Goal: Find specific page/section: Find specific page/section

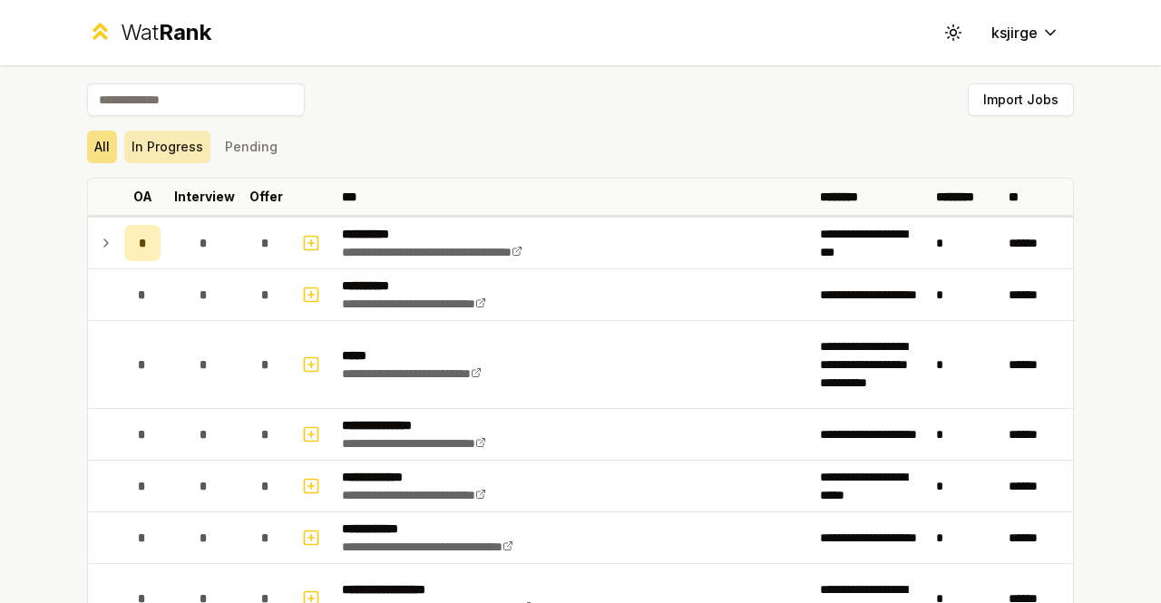
click at [176, 150] on button "In Progress" at bounding box center [167, 147] width 86 height 33
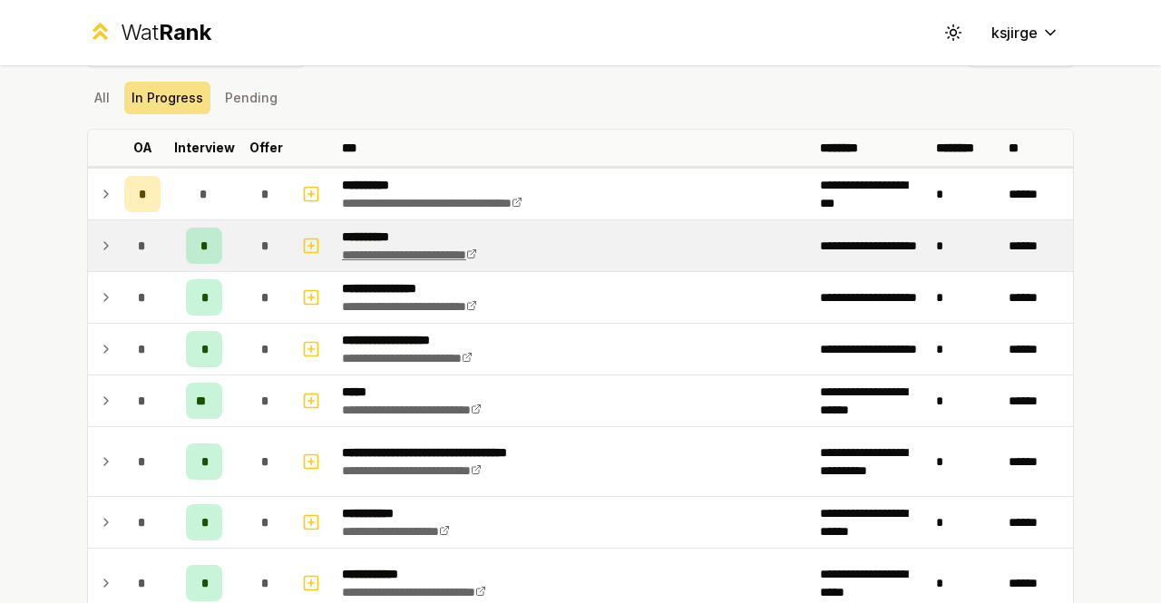
scroll to position [47, 0]
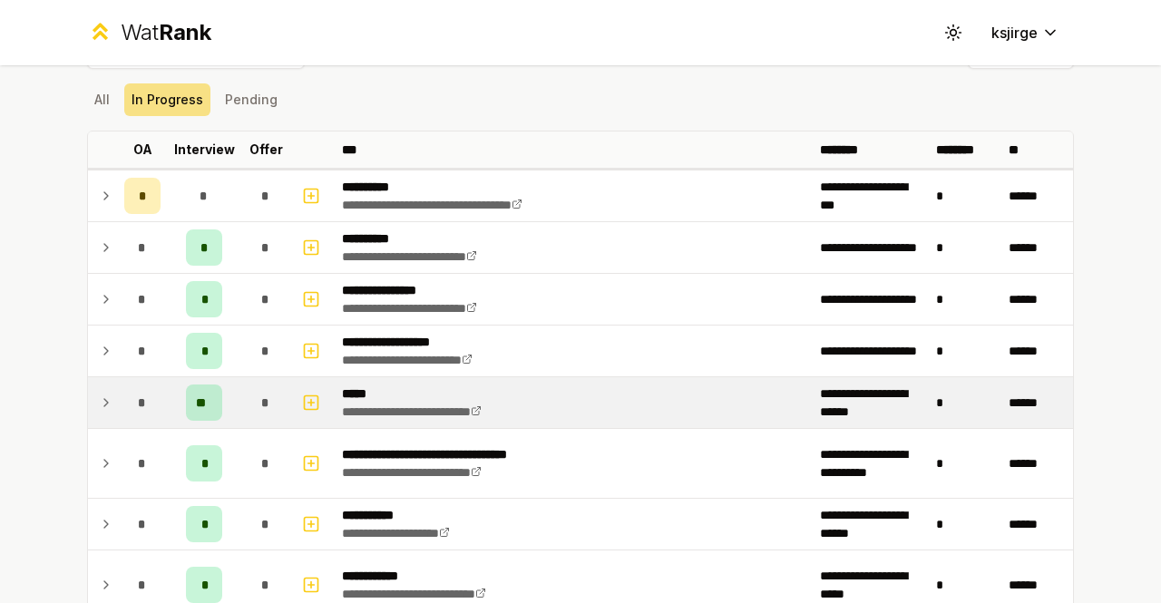
click at [105, 407] on icon at bounding box center [106, 403] width 15 height 22
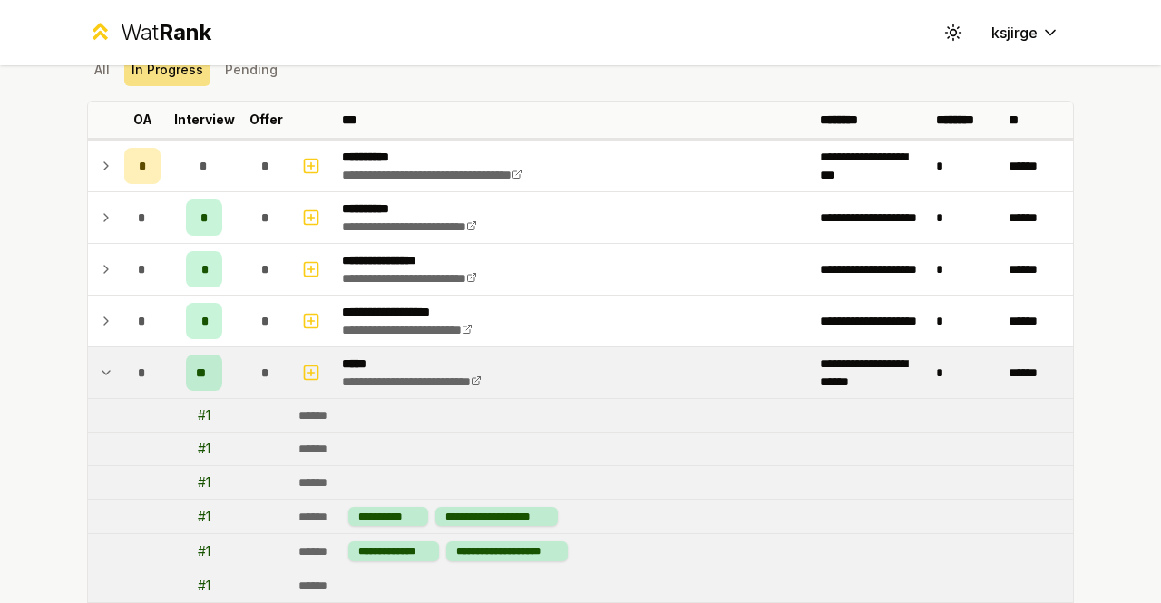
scroll to position [76, 0]
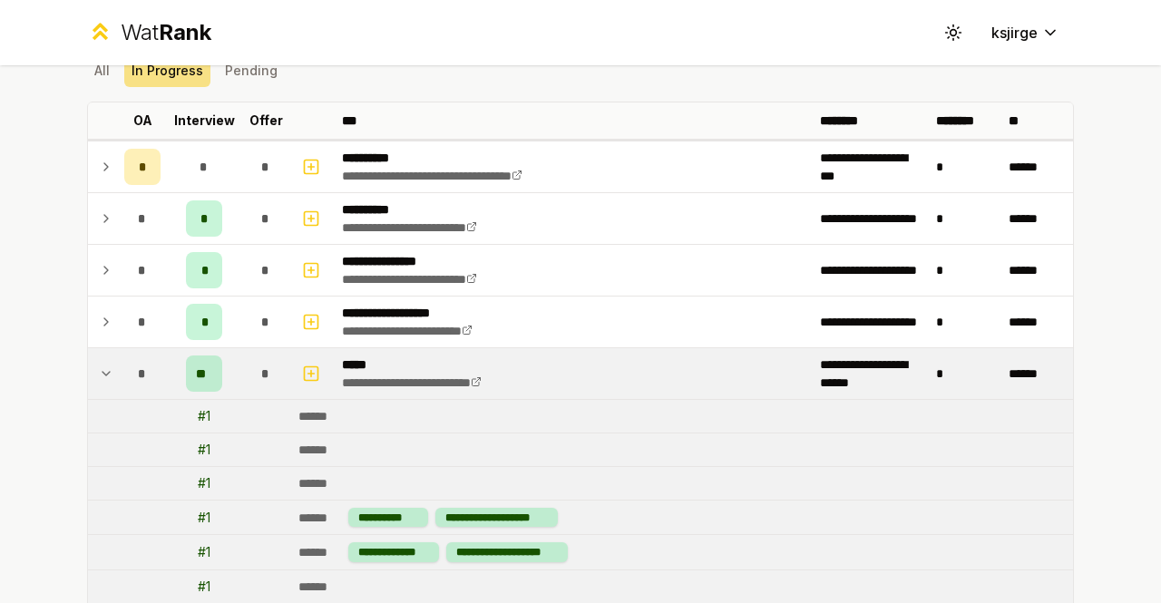
click at [99, 375] on icon at bounding box center [106, 374] width 15 height 22
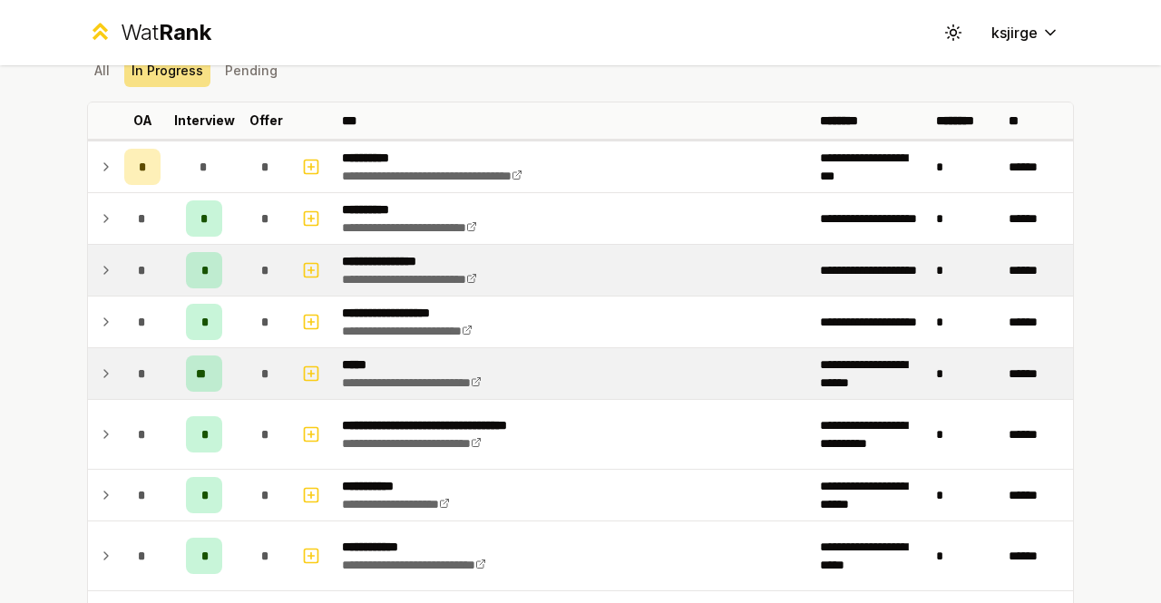
click at [107, 267] on td at bounding box center [102, 270] width 29 height 51
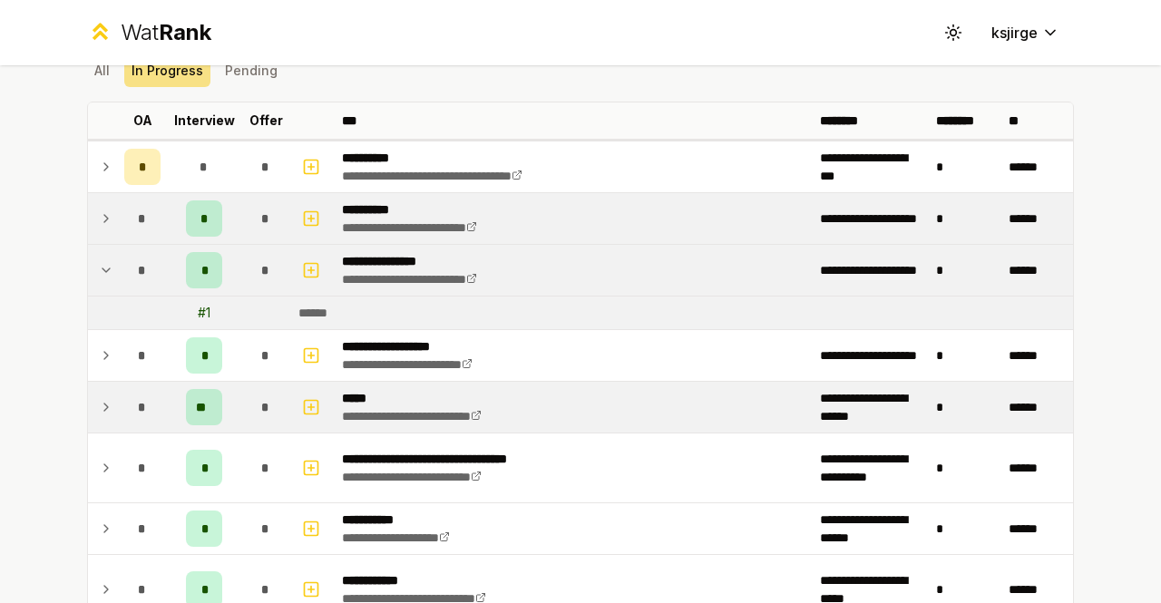
click at [117, 221] on td "*" at bounding box center [142, 218] width 51 height 51
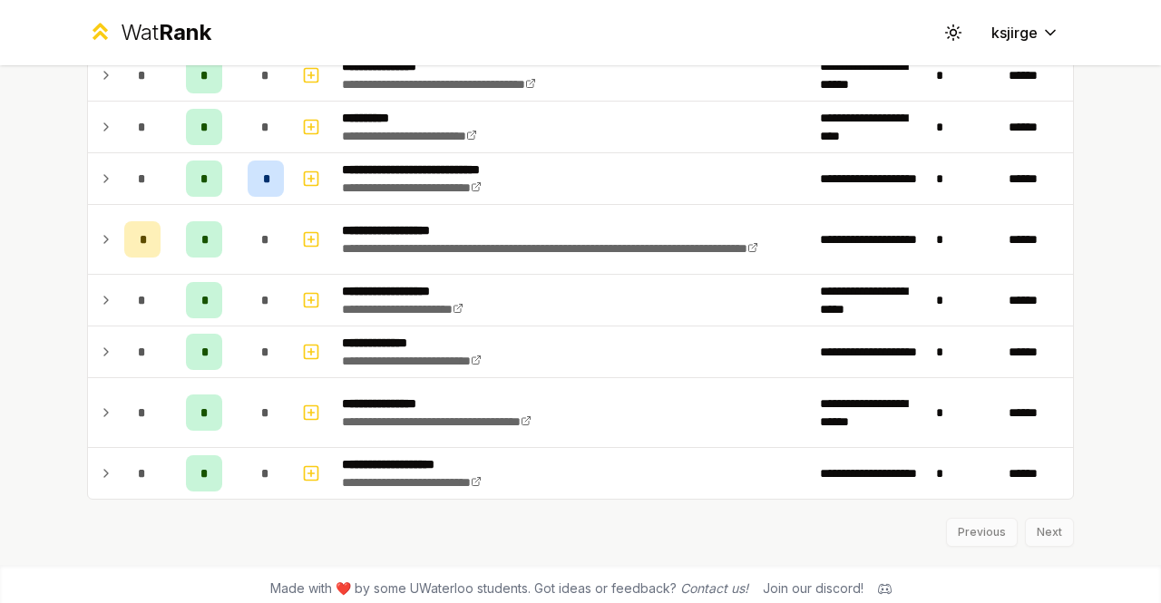
scroll to position [981, 0]
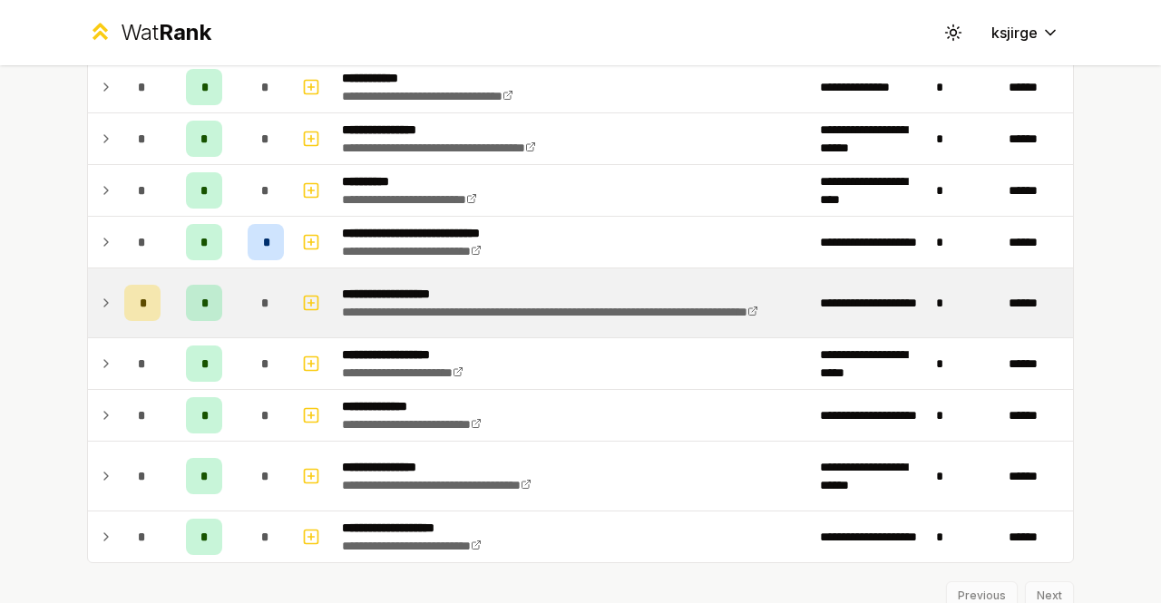
click at [99, 302] on icon at bounding box center [106, 303] width 15 height 22
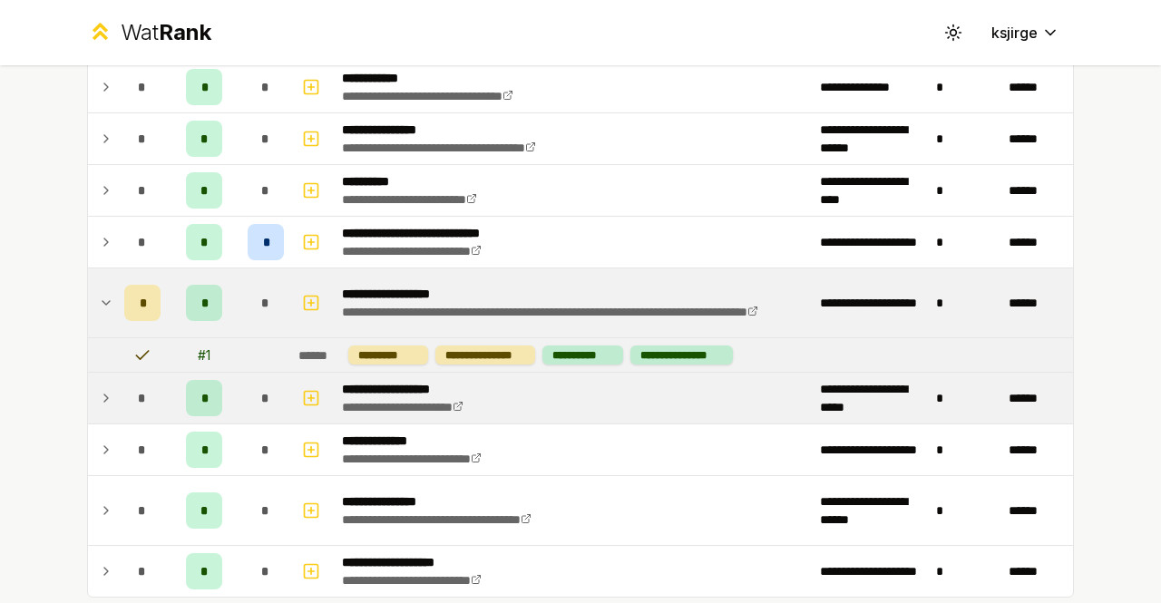
scroll to position [1079, 0]
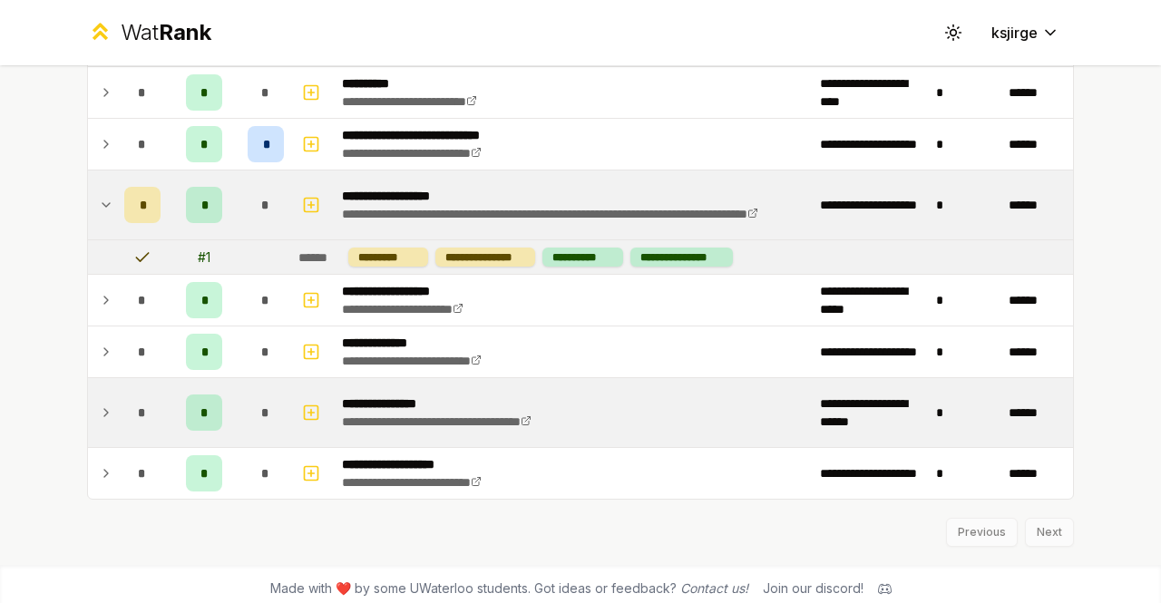
click at [105, 420] on td at bounding box center [102, 412] width 29 height 69
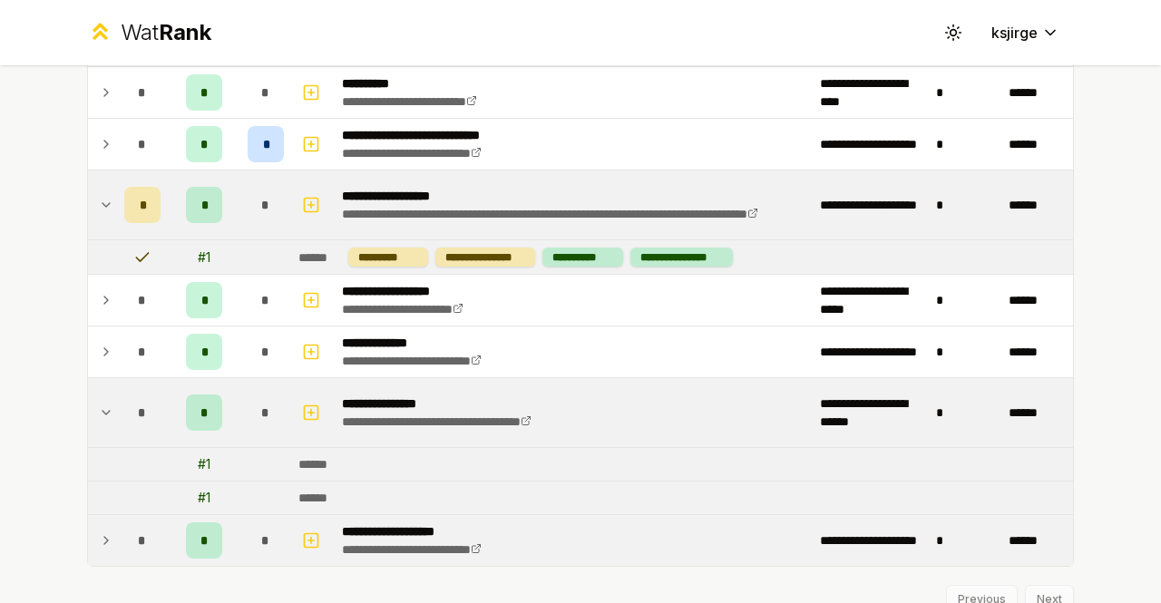
click at [93, 515] on td at bounding box center [102, 540] width 29 height 51
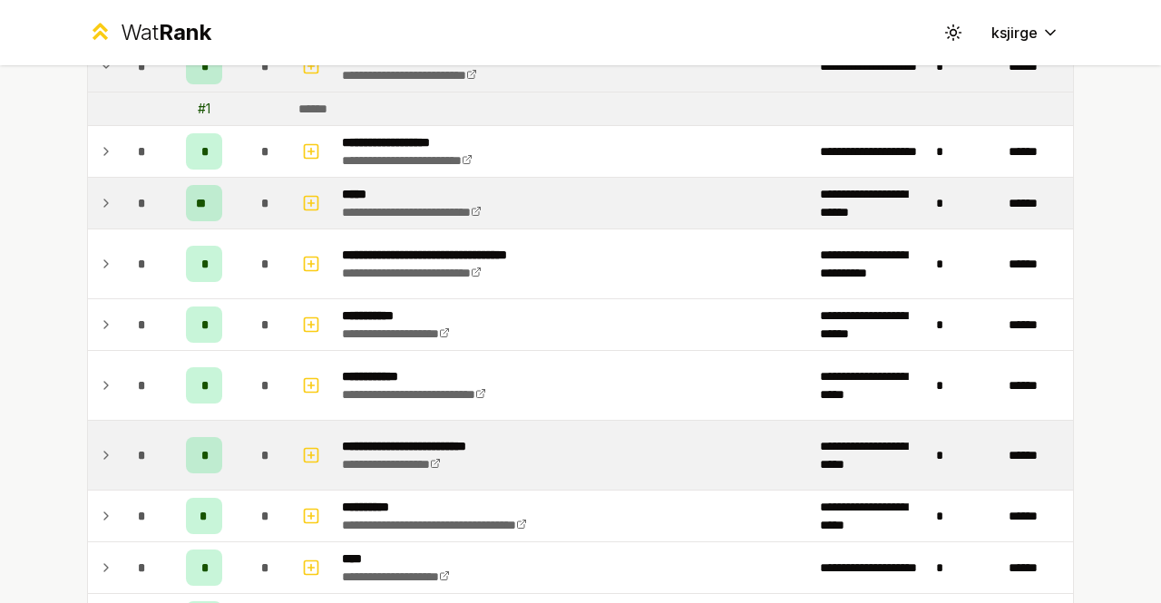
scroll to position [448, 0]
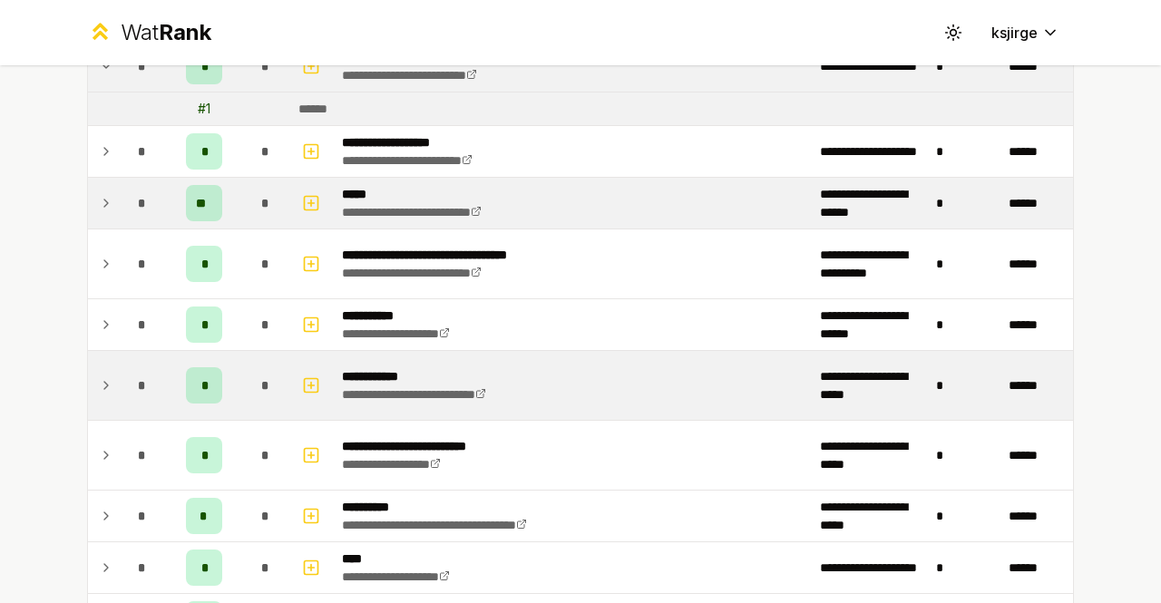
click at [117, 370] on td "*" at bounding box center [142, 385] width 51 height 69
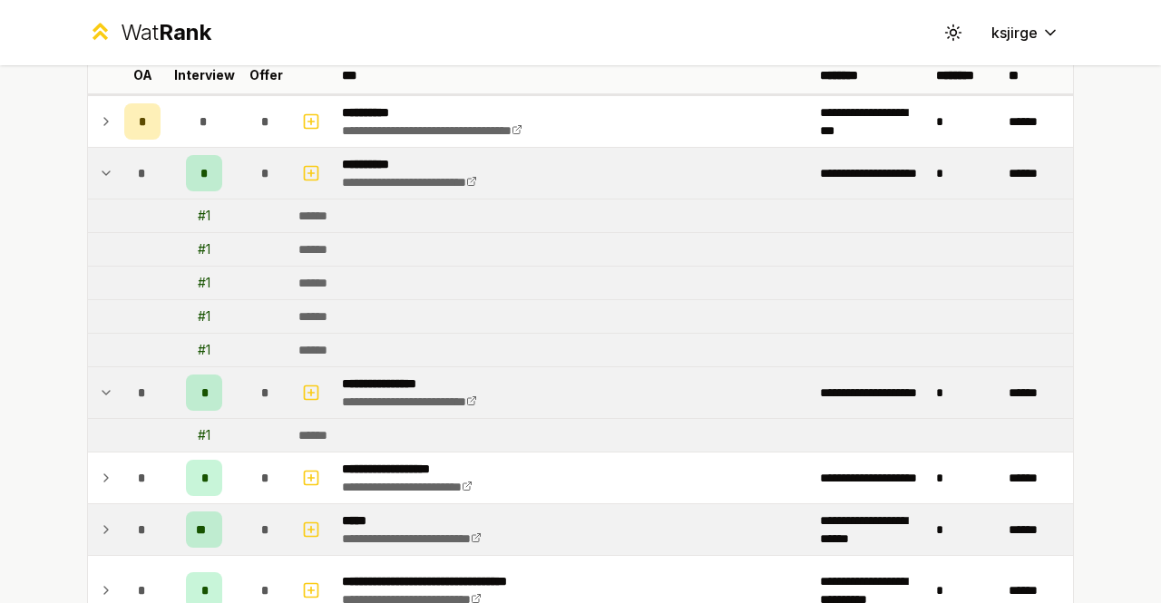
scroll to position [0, 0]
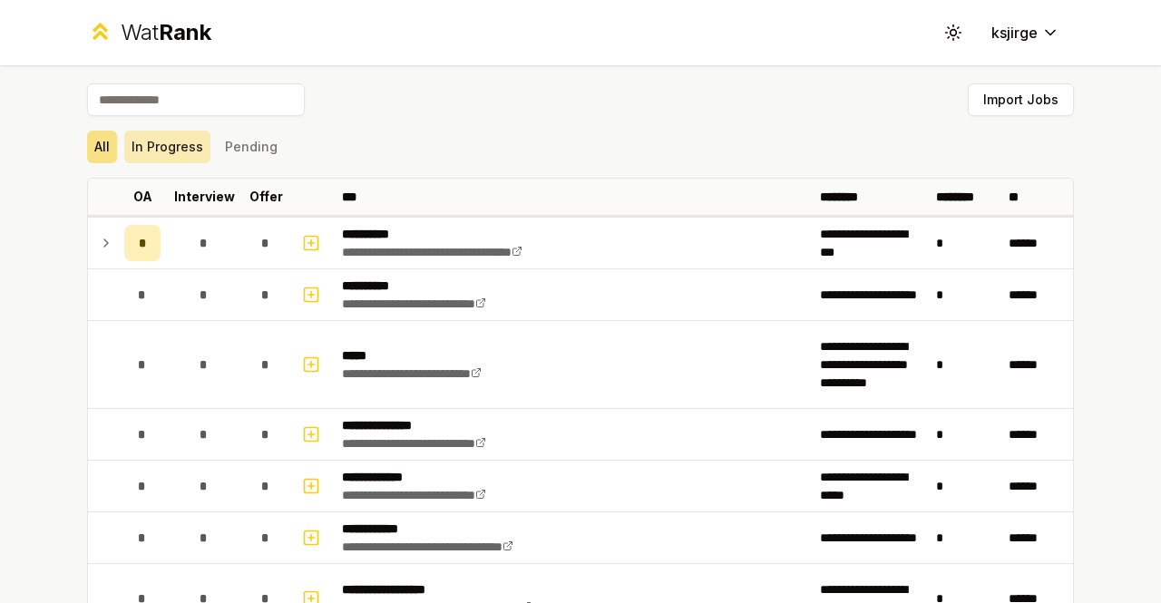
click at [175, 142] on button "In Progress" at bounding box center [167, 147] width 86 height 33
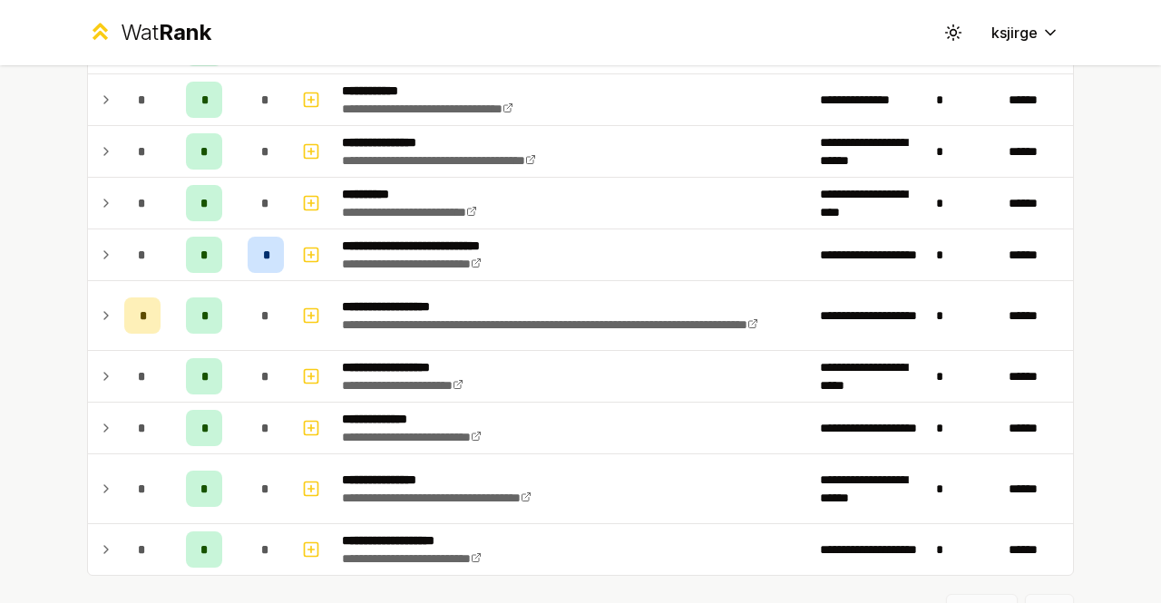
scroll to position [765, 0]
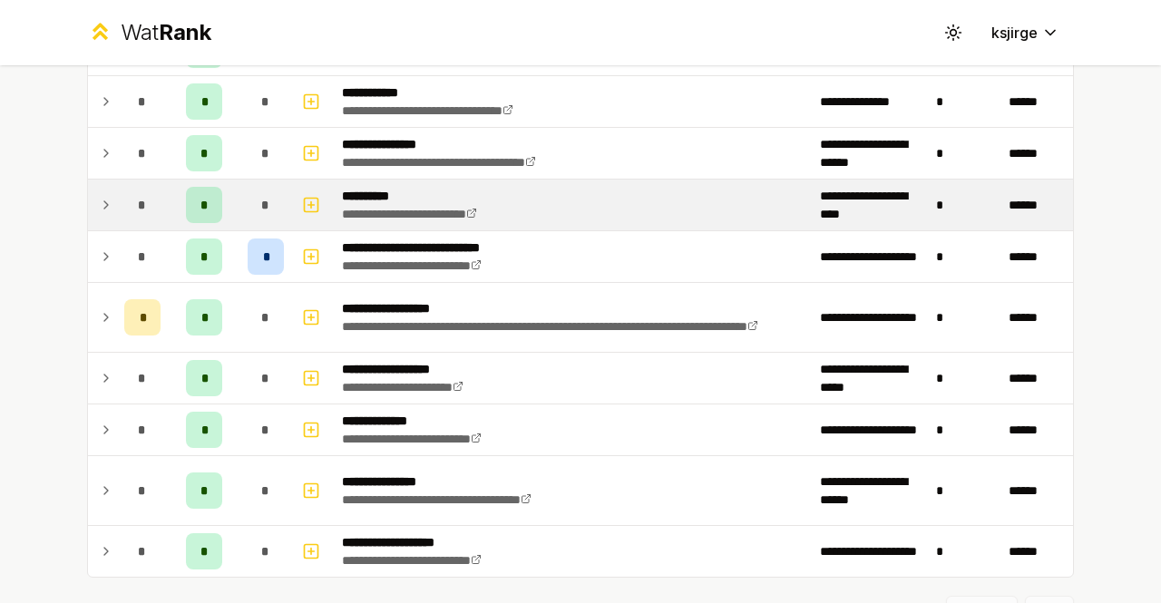
click at [99, 201] on icon at bounding box center [106, 205] width 15 height 22
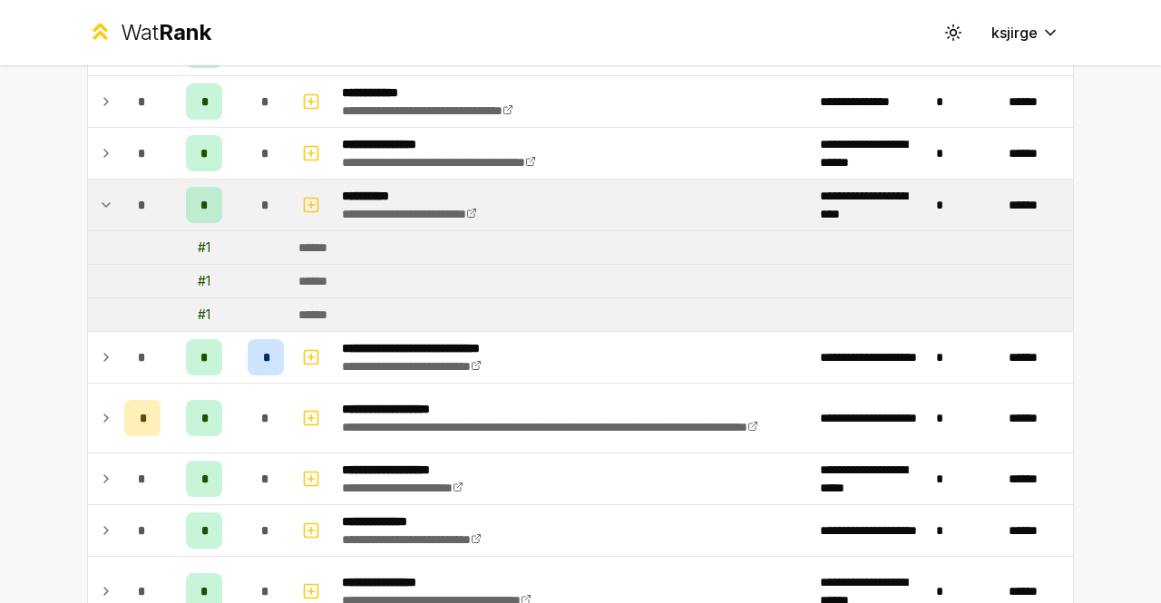
scroll to position [945, 0]
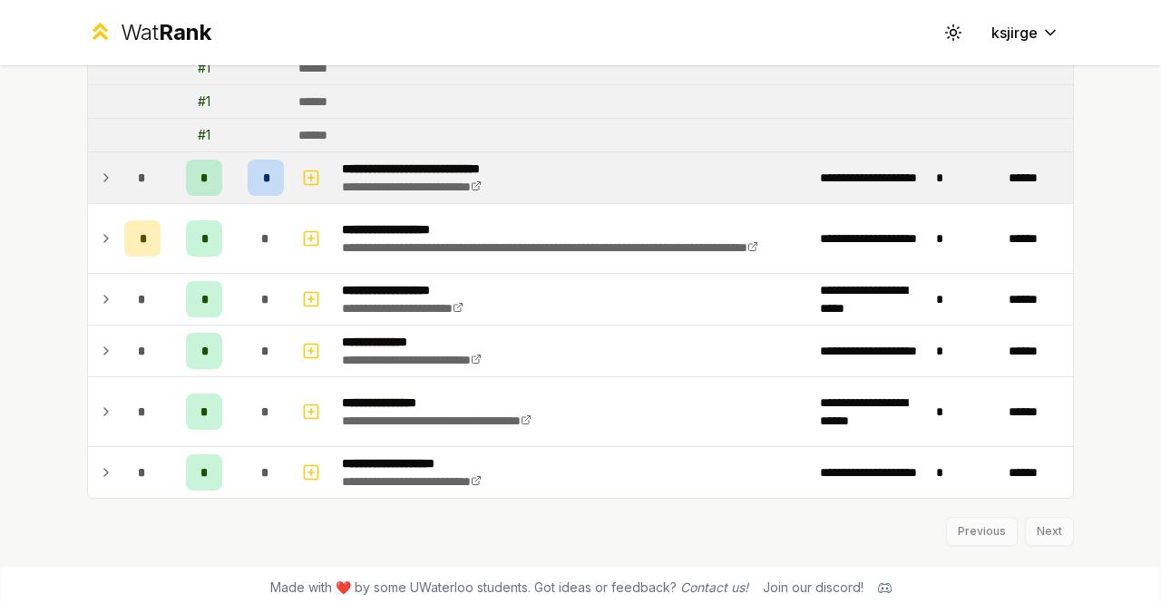
click at [96, 190] on td at bounding box center [102, 177] width 29 height 51
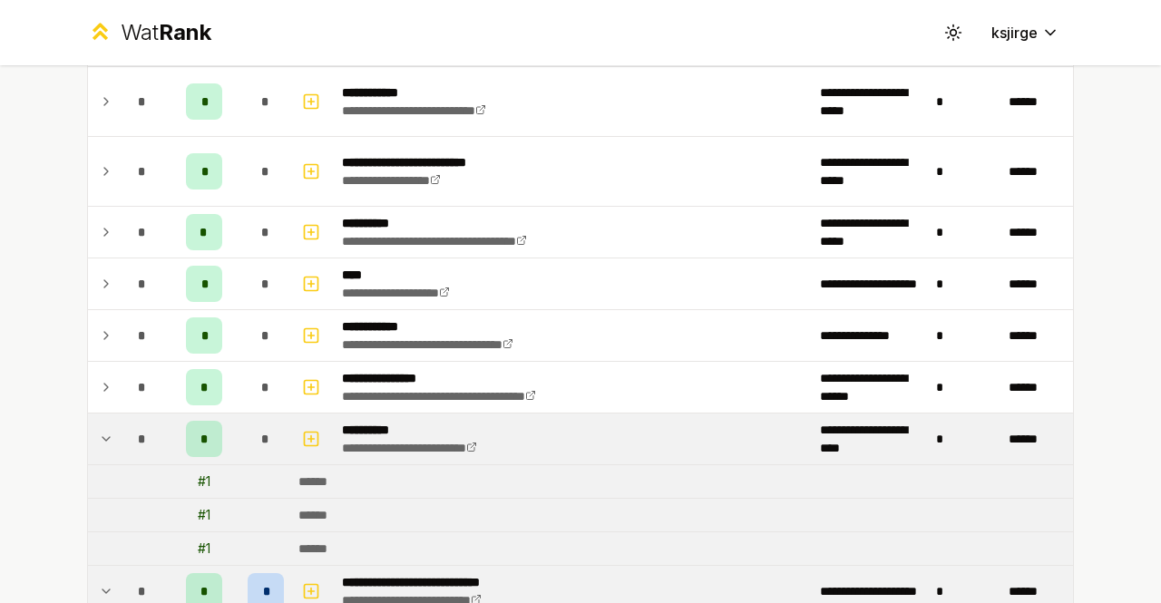
scroll to position [532, 0]
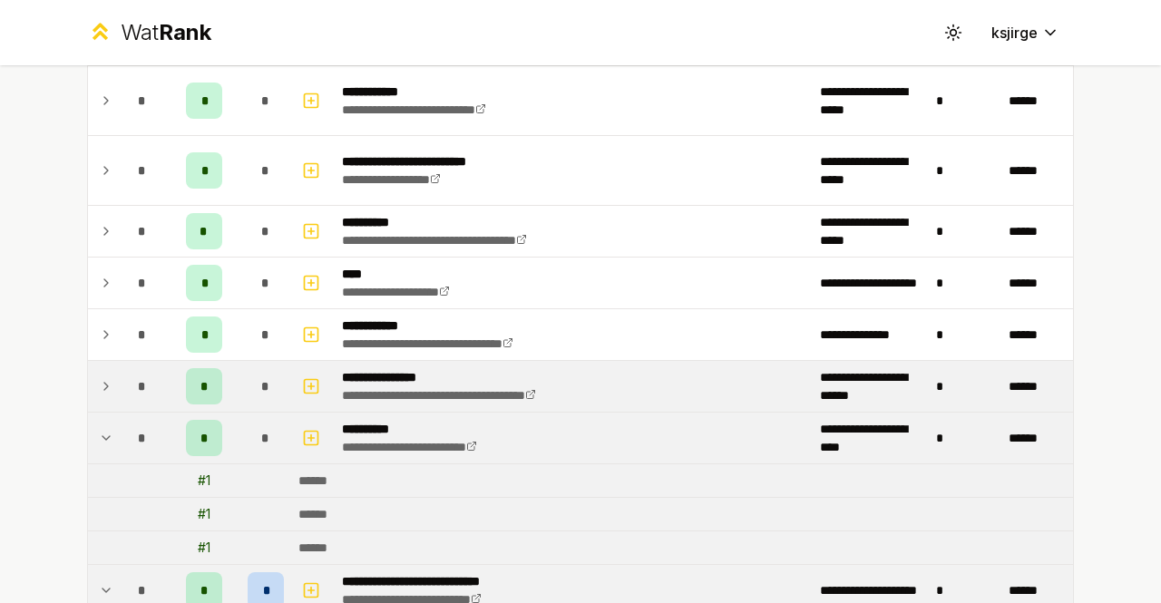
click at [99, 386] on icon at bounding box center [106, 387] width 15 height 22
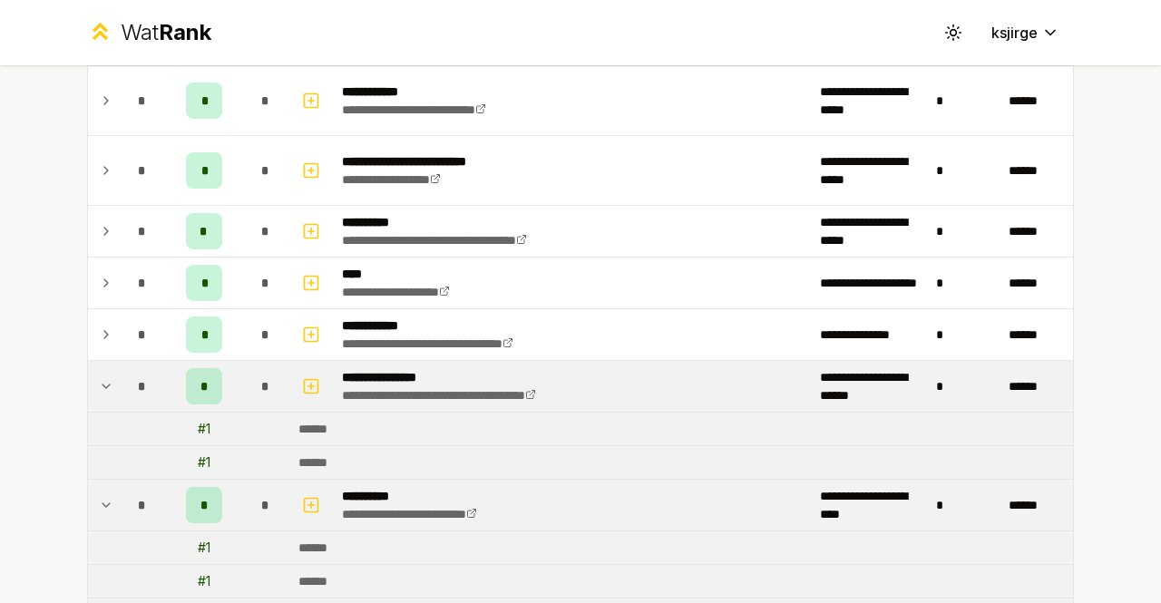
scroll to position [402, 0]
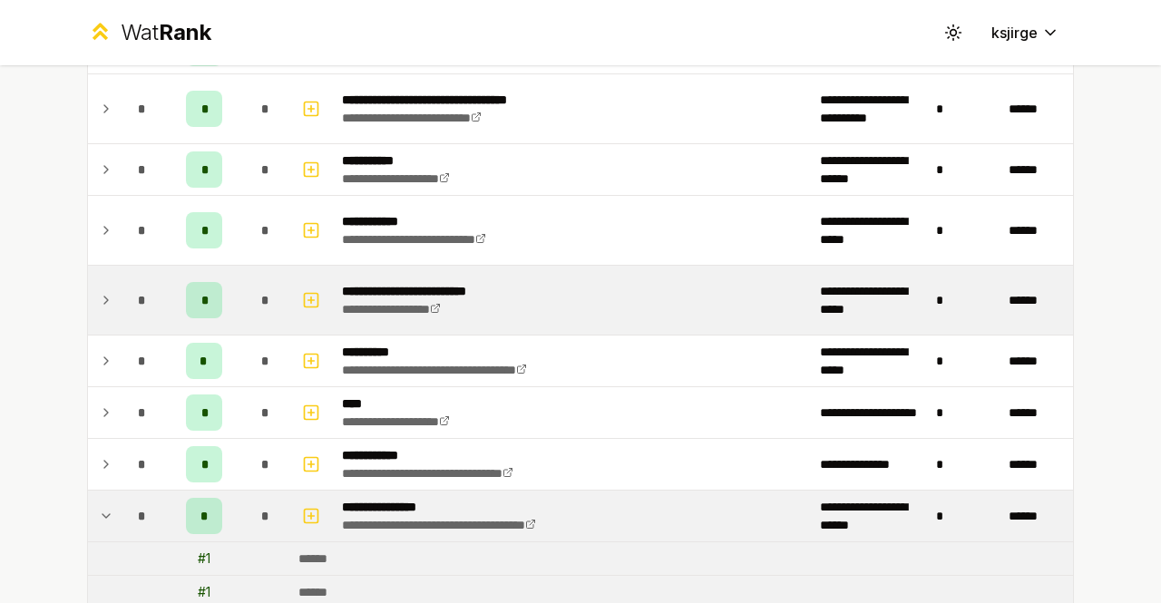
click at [117, 308] on td "*" at bounding box center [142, 300] width 51 height 69
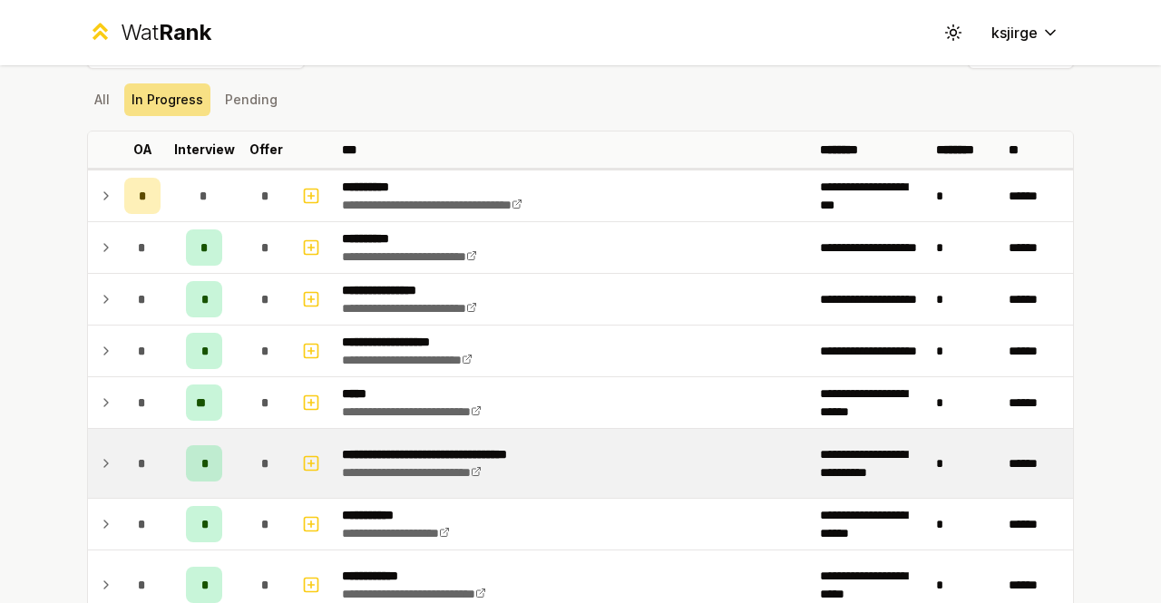
scroll to position [0, 0]
